Goal: Task Accomplishment & Management: Manage account settings

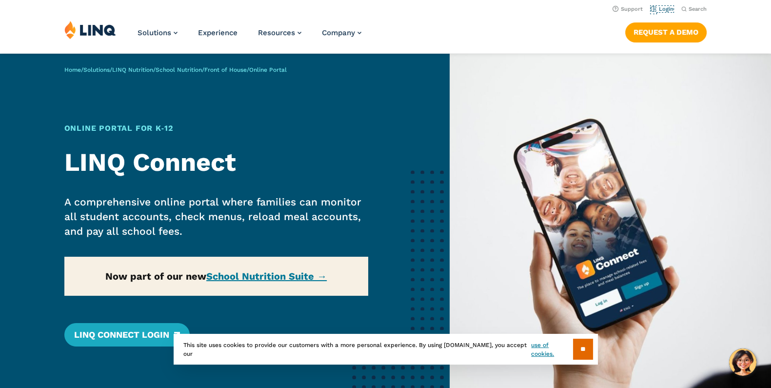
click at [667, 7] on link "Login" at bounding box center [662, 9] width 23 height 6
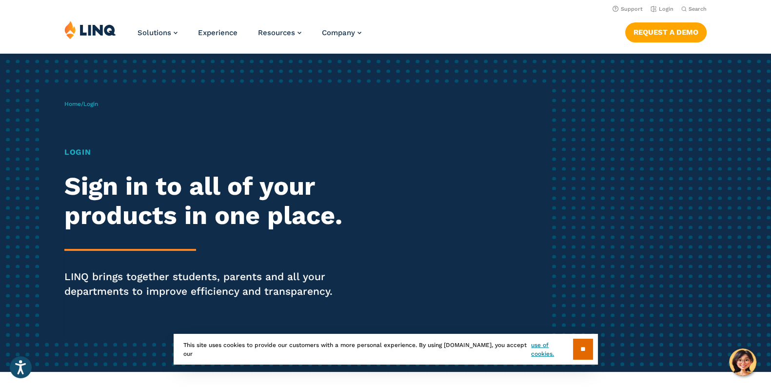
click at [64, 150] on div "Home / Login Login Sign in to all of your products in one place. LINQ brings to…" at bounding box center [305, 213] width 482 height 250
click at [663, 8] on link "Login" at bounding box center [662, 9] width 23 height 6
click at [581, 349] on input "**" at bounding box center [583, 349] width 20 height 21
